Goal: Transaction & Acquisition: Purchase product/service

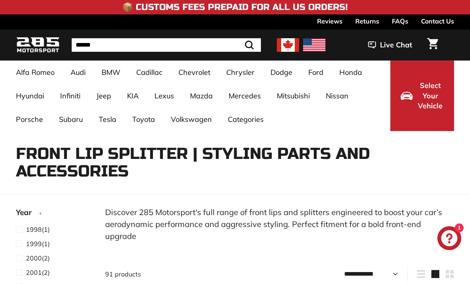
select select "**********"
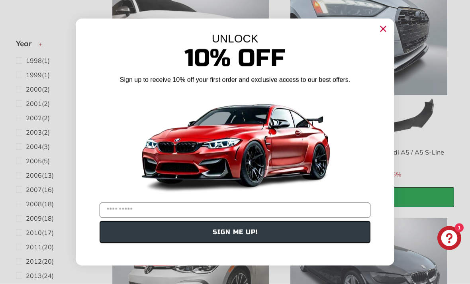
scroll to position [787, 0]
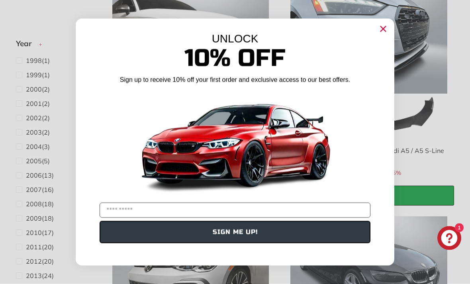
click at [380, 35] on circle "Close dialog" at bounding box center [383, 29] width 12 height 12
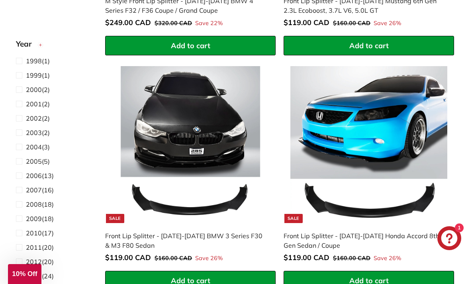
scroll to position [3291, 0]
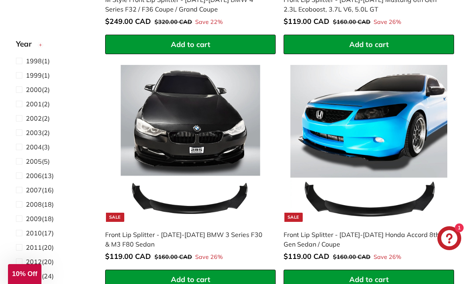
click at [210, 179] on img at bounding box center [190, 143] width 157 height 157
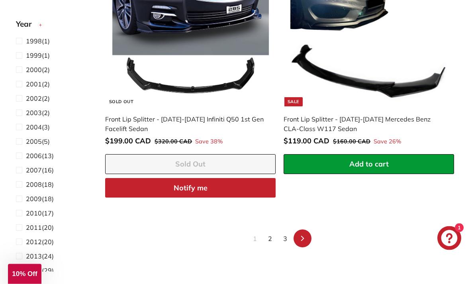
scroll to position [4818, 0]
click at [270, 232] on link "2" at bounding box center [270, 238] width 14 height 13
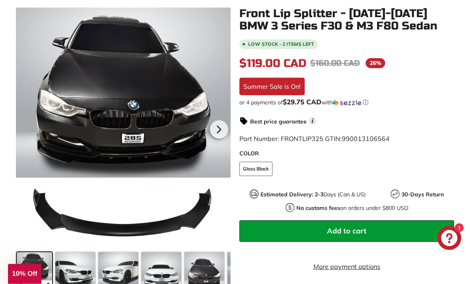
scroll to position [155, 0]
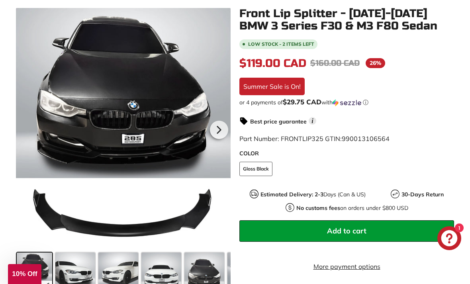
click at [79, 273] on span at bounding box center [75, 273] width 40 height 40
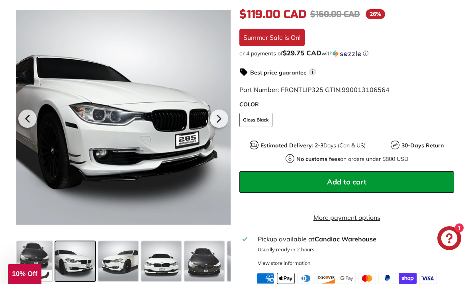
scroll to position [203, 0]
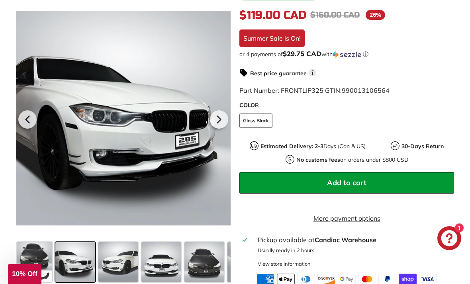
click at [123, 279] on span at bounding box center [118, 262] width 40 height 40
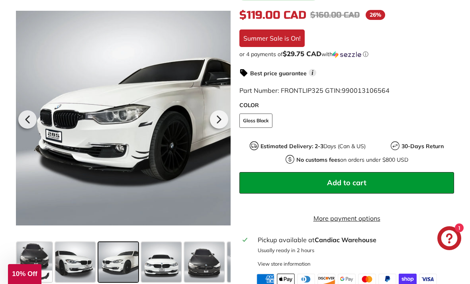
click at [31, 124] on icon at bounding box center [27, 119] width 18 height 18
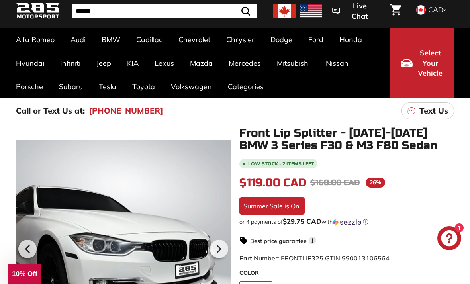
scroll to position [0, 0]
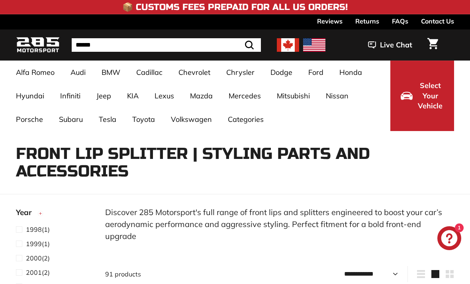
select select "**********"
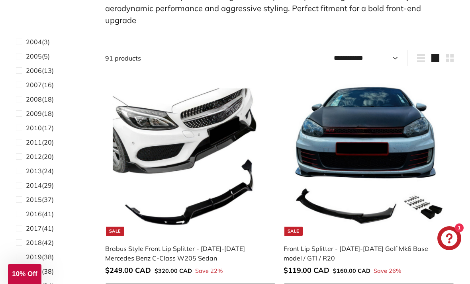
scroll to position [122, 0]
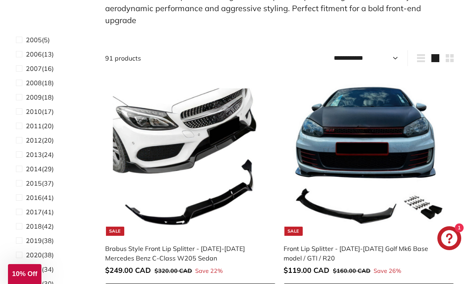
click at [35, 210] on span "2017" at bounding box center [34, 212] width 16 height 8
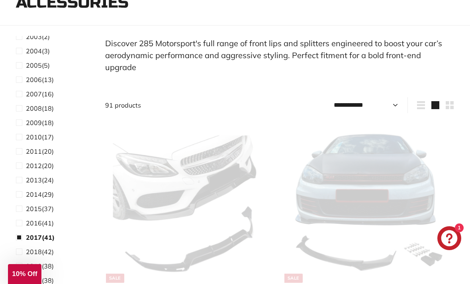
scroll to position [69, 0]
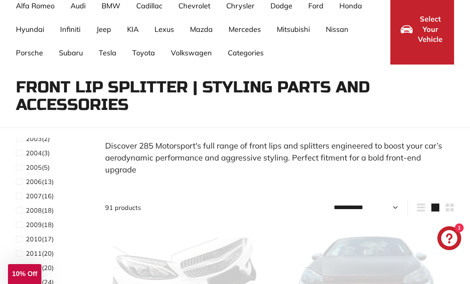
select select "**********"
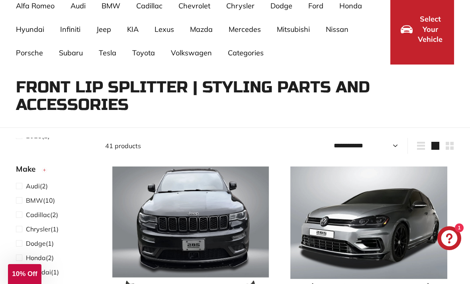
scroll to position [269, 0]
click at [51, 201] on span "BMW (10)" at bounding box center [40, 200] width 29 height 10
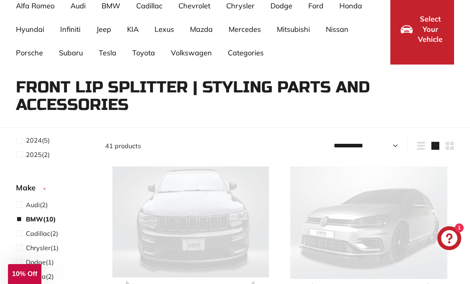
select select "**********"
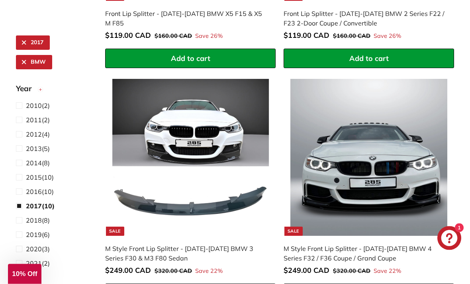
scroll to position [396, 0]
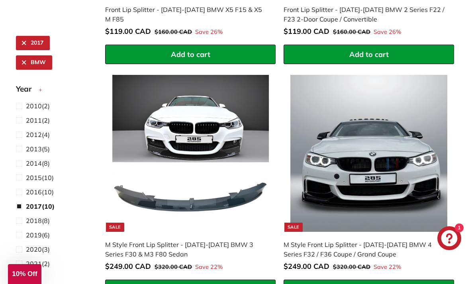
click at [197, 128] on img at bounding box center [190, 153] width 157 height 157
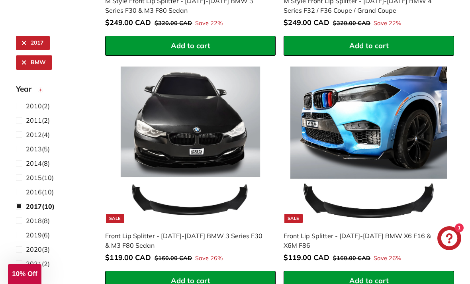
scroll to position [641, 0]
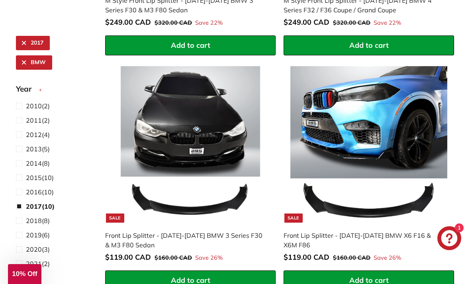
click at [208, 159] on img at bounding box center [190, 144] width 157 height 157
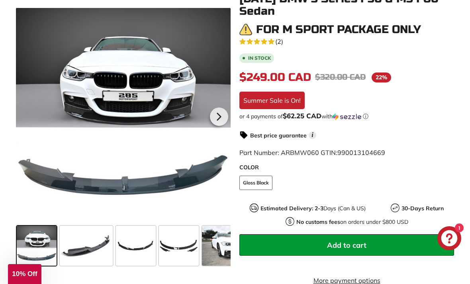
scroll to position [187, 0]
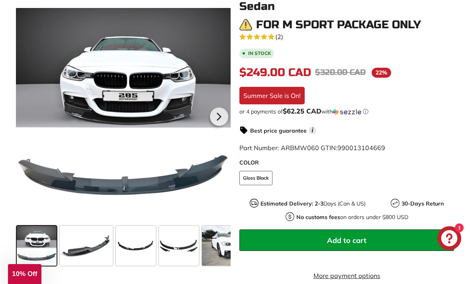
click at [221, 248] on span at bounding box center [228, 246] width 53 height 40
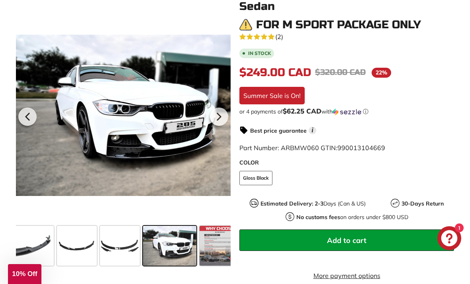
scroll to position [0, 69]
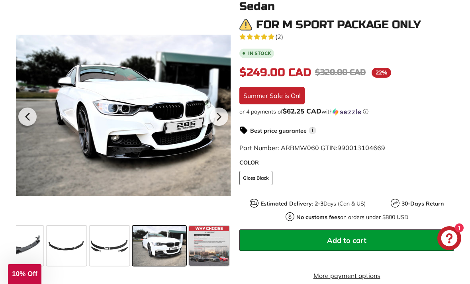
click at [206, 248] on span at bounding box center [209, 246] width 40 height 40
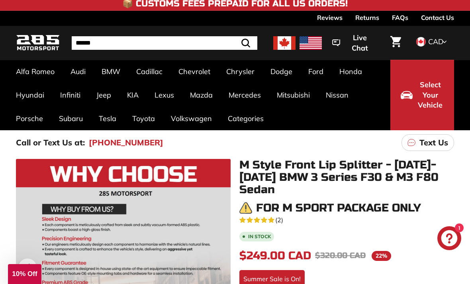
scroll to position [0, 0]
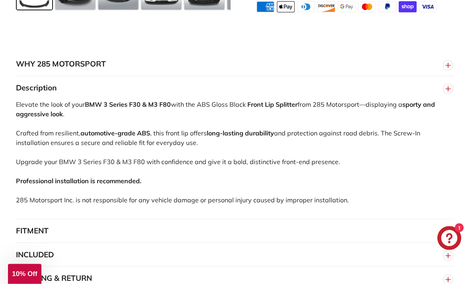
scroll to position [476, 0]
click at [447, 236] on circle "button" at bounding box center [448, 232] width 9 height 9
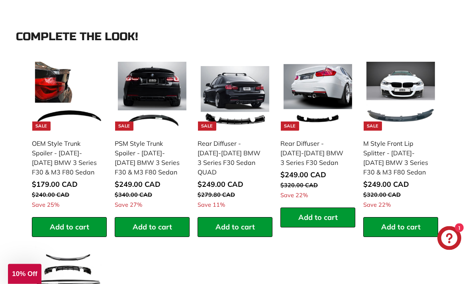
scroll to position [927, 0]
